Goal: Use online tool/utility: Utilize a website feature to perform a specific function

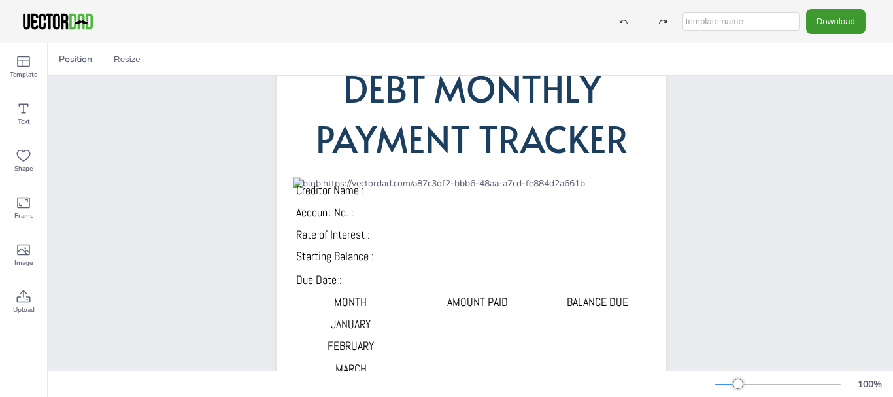
scroll to position [17, 0]
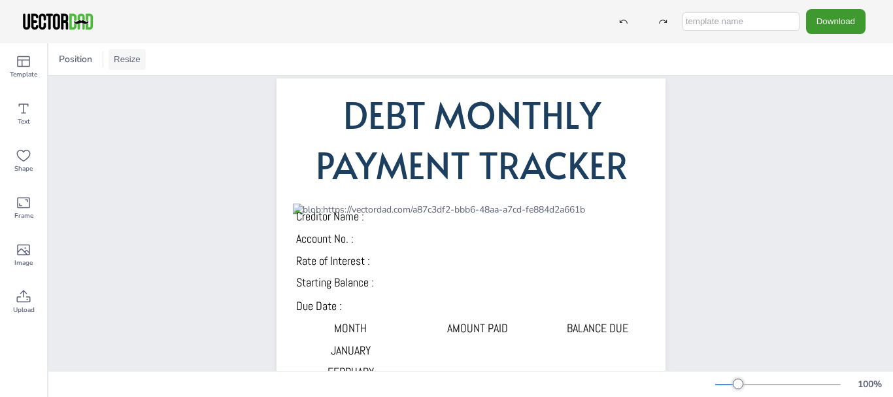
click at [124, 59] on button "Resize" at bounding box center [127, 59] width 37 height 21
click at [127, 82] on li "US Letter (8.5in x 11in)" at bounding box center [164, 86] width 110 height 26
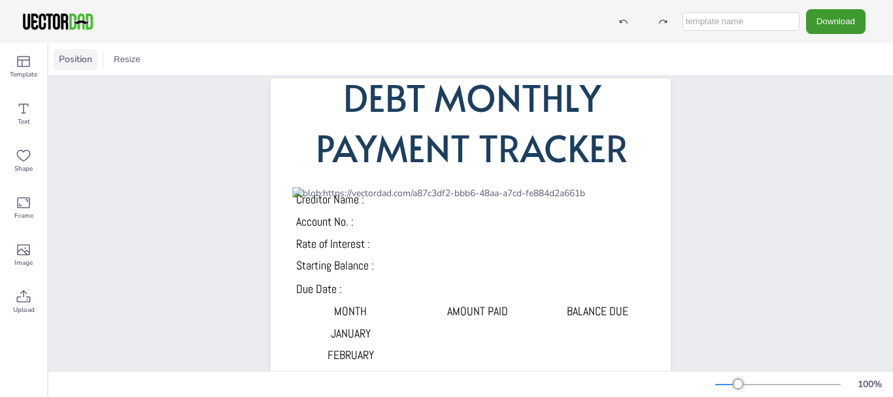
click at [69, 55] on span "Position" at bounding box center [75, 59] width 39 height 12
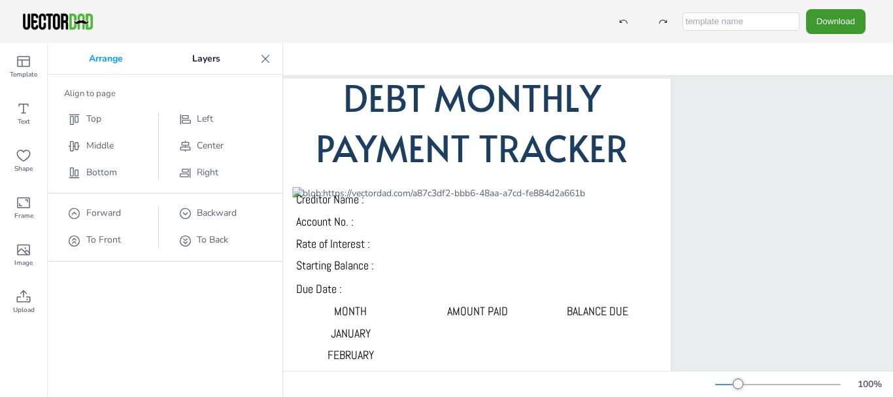
click at [69, 55] on p "Arrange" at bounding box center [105, 58] width 103 height 31
click at [264, 53] on icon at bounding box center [265, 58] width 13 height 13
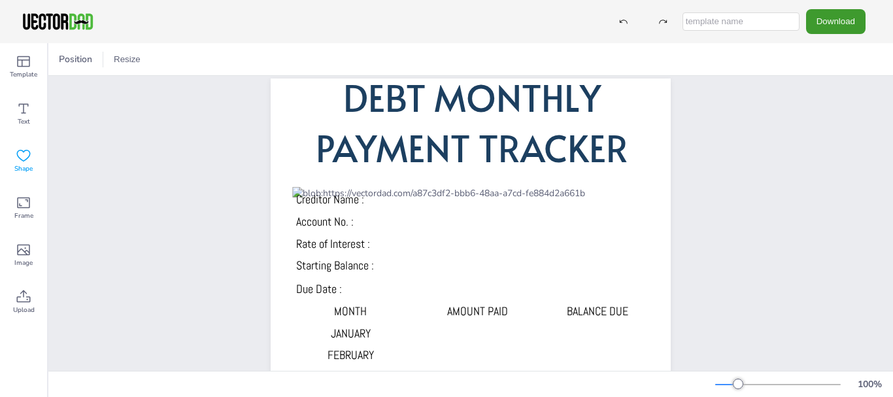
click at [24, 154] on icon at bounding box center [24, 156] width 16 height 16
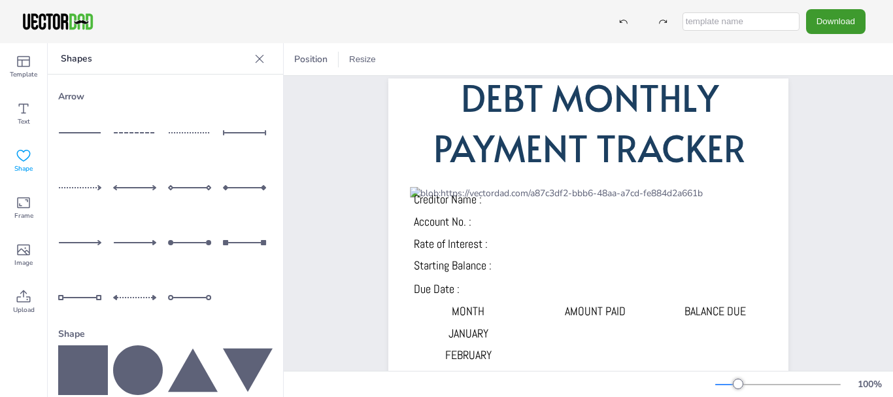
click at [253, 52] on icon at bounding box center [259, 58] width 13 height 13
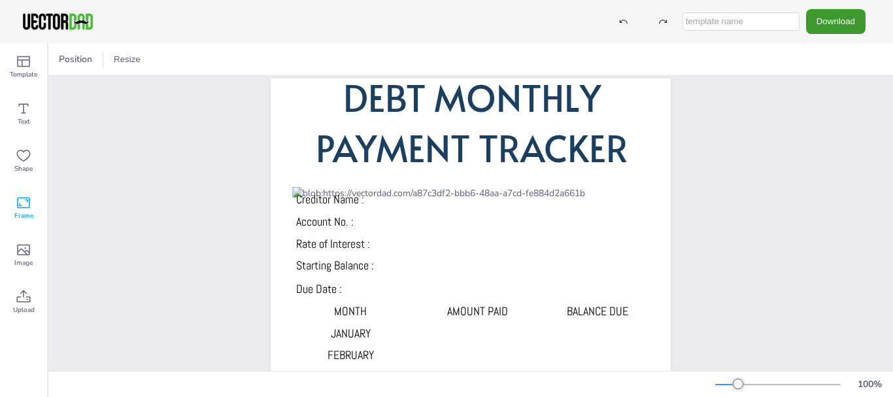
click at [22, 203] on icon at bounding box center [24, 203] width 16 height 16
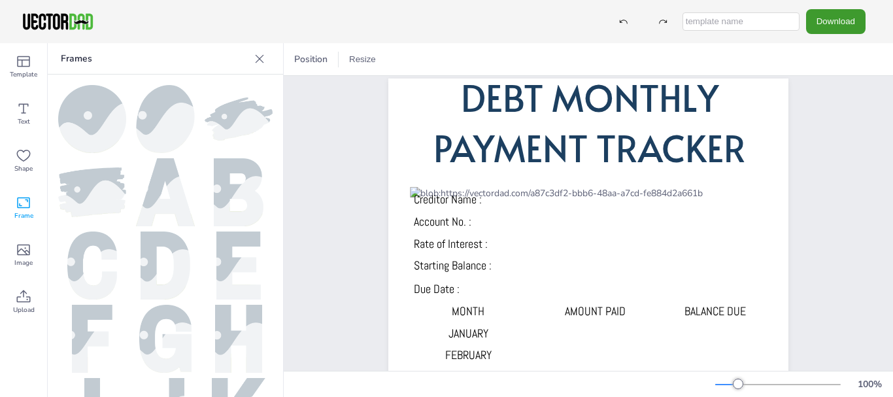
click at [260, 54] on icon at bounding box center [259, 58] width 13 height 13
